Goal: Transaction & Acquisition: Download file/media

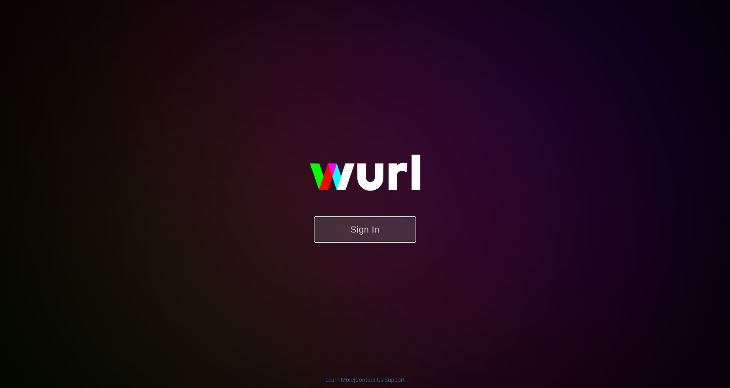
click at [354, 228] on button "Sign In" at bounding box center [365, 229] width 102 height 26
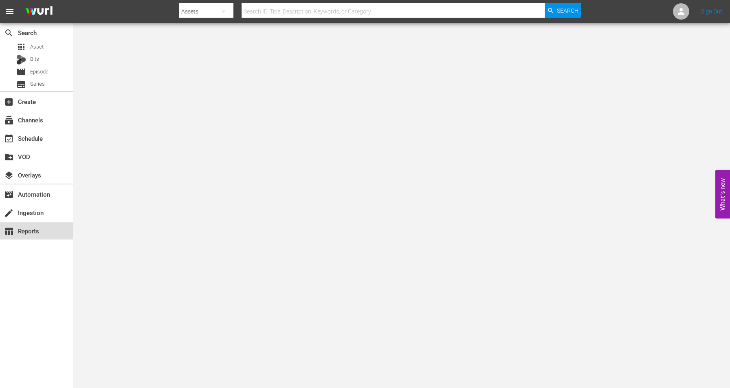
click at [24, 229] on div "table_chart Reports" at bounding box center [23, 229] width 46 height 7
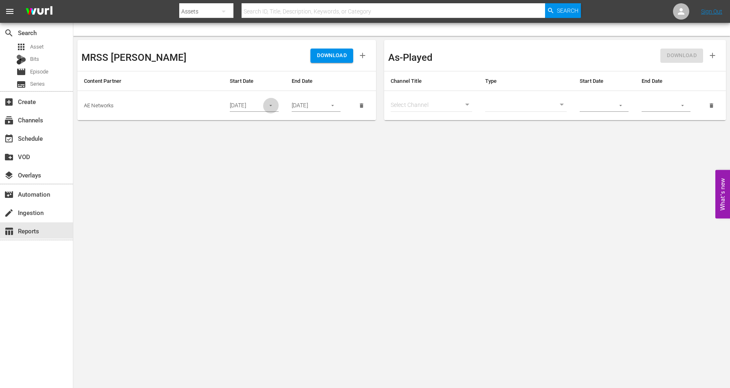
click at [273, 107] on icon "button" at bounding box center [271, 105] width 6 height 6
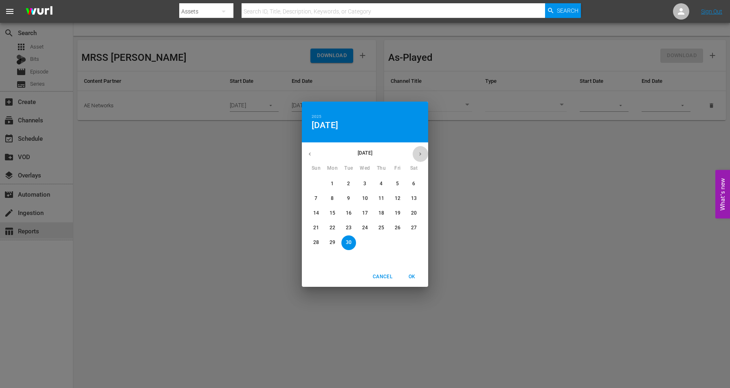
click at [419, 156] on icon "button" at bounding box center [420, 154] width 6 height 6
click at [381, 184] on p "2" at bounding box center [381, 183] width 3 height 7
click at [413, 278] on span "OK" at bounding box center [412, 276] width 20 height 9
type input "10/02/2025"
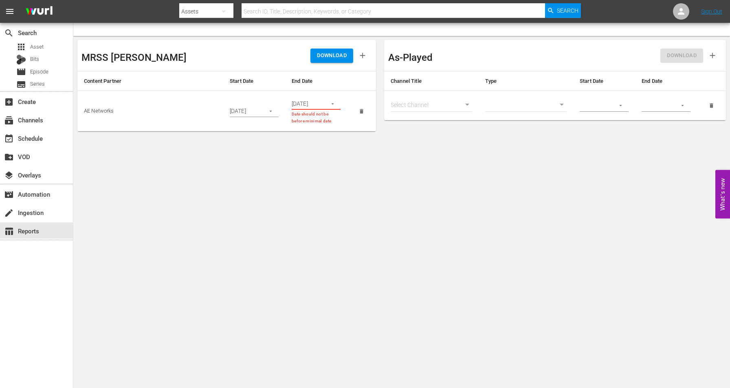
click at [341, 103] on td "09/30/2025 Date should not be before minimal date" at bounding box center [316, 111] width 62 height 40
click at [335, 103] on icon "button" at bounding box center [333, 104] width 6 height 6
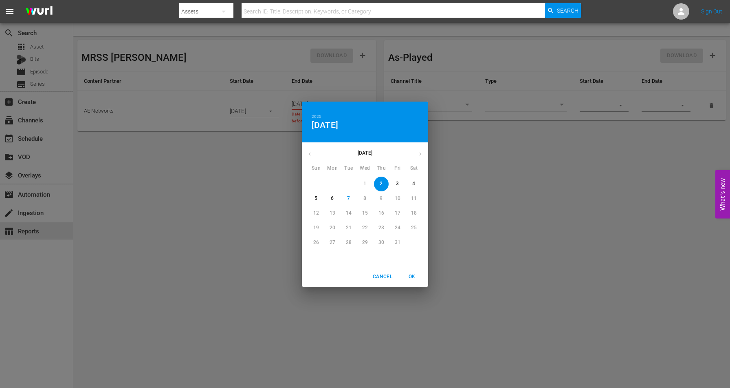
click at [319, 196] on span "5" at bounding box center [316, 198] width 15 height 7
click at [413, 275] on span "OK" at bounding box center [412, 276] width 20 height 9
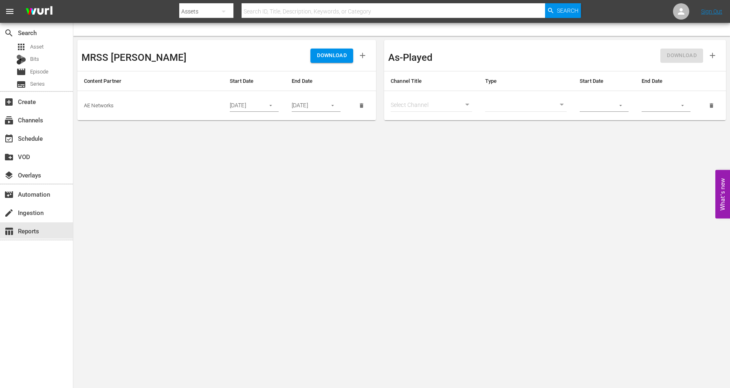
click at [335, 71] on th "End Date" at bounding box center [316, 81] width 62 height 20
click at [335, 55] on span "DOWNLOAD" at bounding box center [332, 55] width 30 height 9
click at [333, 104] on icon "button" at bounding box center [333, 105] width 6 height 6
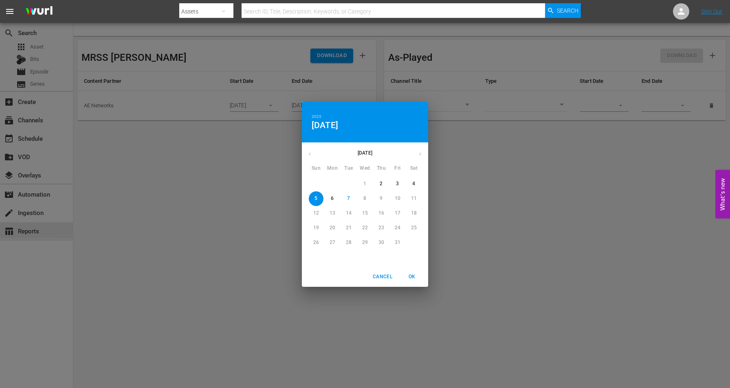
click at [348, 202] on button "7" at bounding box center [348, 198] width 15 height 15
click at [413, 275] on span "OK" at bounding box center [412, 276] width 20 height 9
type input "10/07/2025"
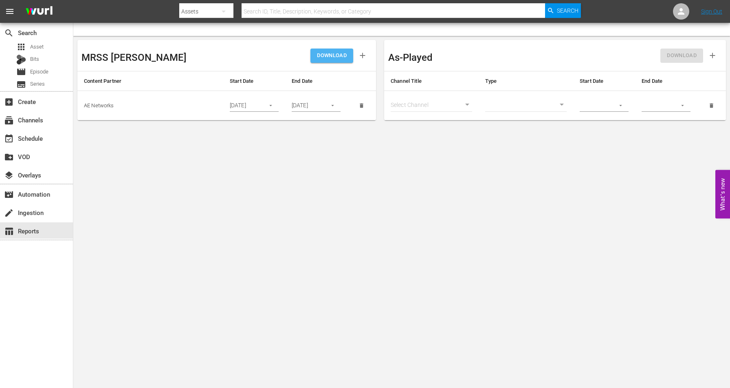
click at [335, 51] on span "DOWNLOAD" at bounding box center [332, 55] width 30 height 9
